Goal: Check status: Check status

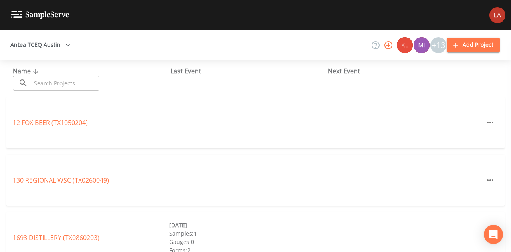
click at [84, 82] on input "text" at bounding box center [65, 83] width 68 height 15
click at [77, 81] on input "text" at bounding box center [65, 83] width 68 height 15
click at [57, 42] on button "Antea TCEQ Austin" at bounding box center [40, 45] width 66 height 15
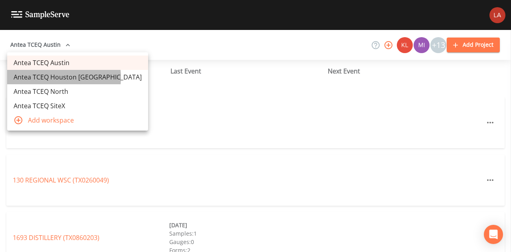
click at [53, 77] on link "Antea TCEQ Houston [GEOGRAPHIC_DATA]" at bounding box center [77, 77] width 141 height 14
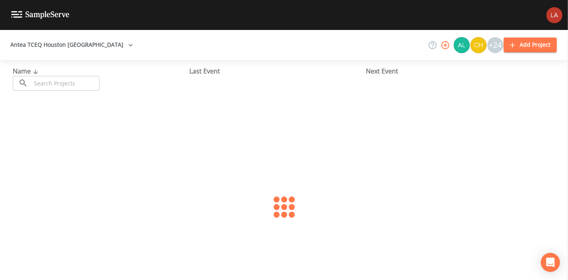
click at [78, 85] on input "text" at bounding box center [65, 83] width 68 height 15
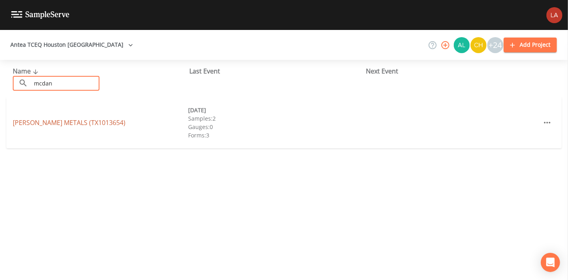
type input "mcdan"
click at [87, 123] on link "MCDANIEL METALS (TX1013654)" at bounding box center [69, 122] width 113 height 9
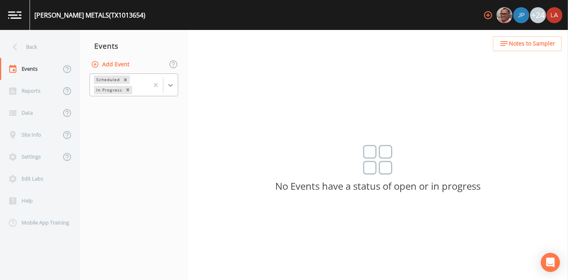
click at [172, 83] on icon at bounding box center [170, 85] width 8 height 8
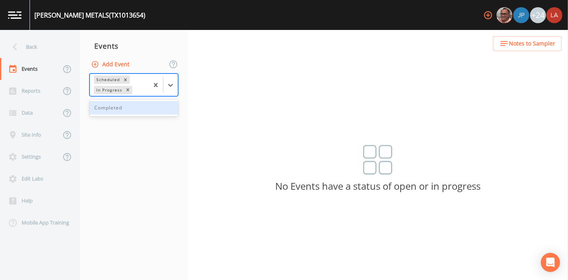
click at [131, 109] on div "Completed" at bounding box center [133, 108] width 89 height 14
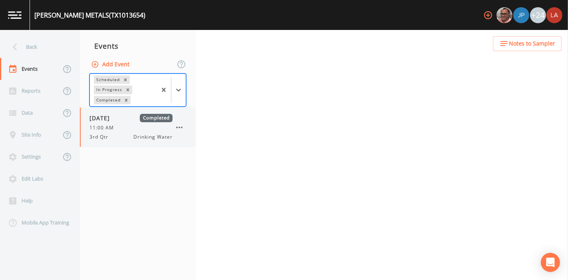
click at [119, 136] on div "3rd Qtr Drinking Water" at bounding box center [130, 136] width 83 height 7
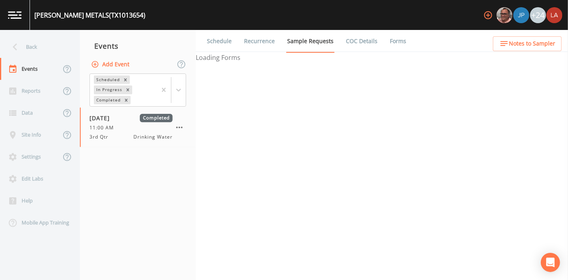
click at [225, 40] on link "Schedule" at bounding box center [219, 41] width 27 height 22
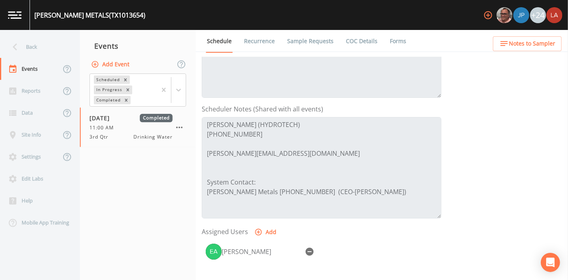
scroll to position [177, 0]
